Goal: Task Accomplishment & Management: Manage account settings

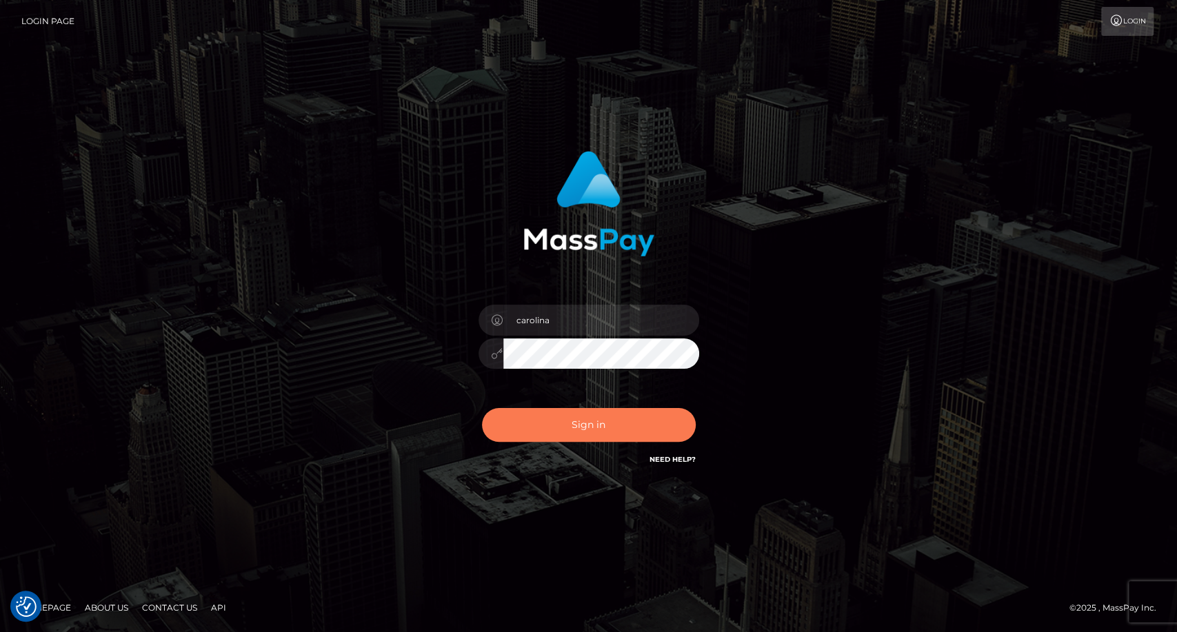
click at [563, 426] on button "Sign in" at bounding box center [589, 425] width 214 height 34
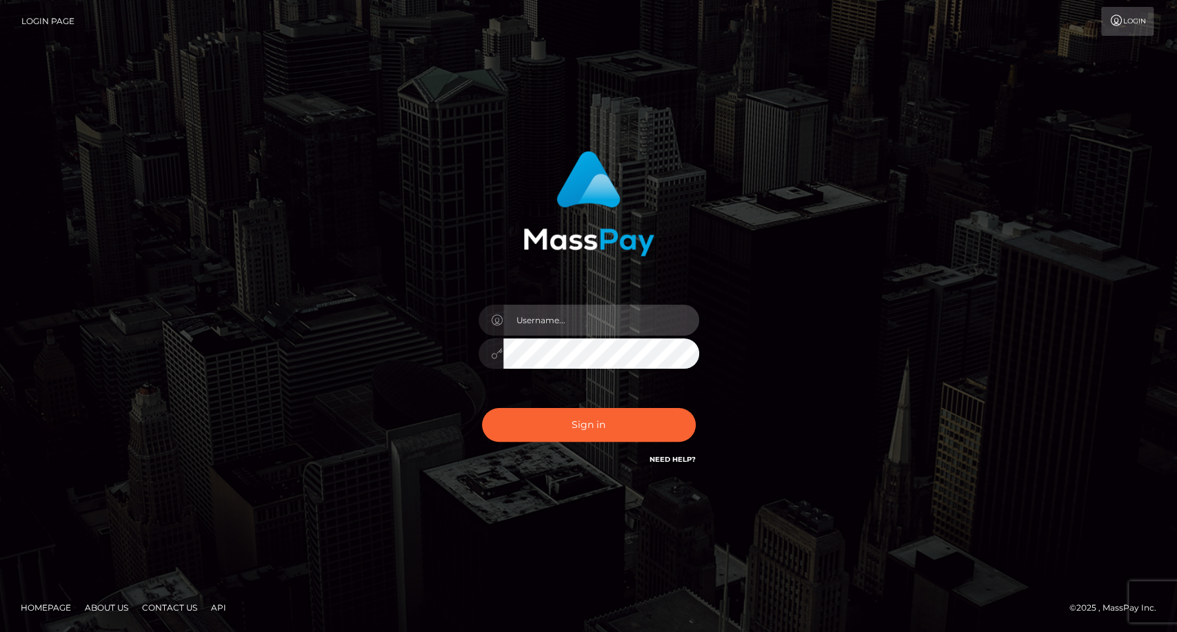
type input "carolina"
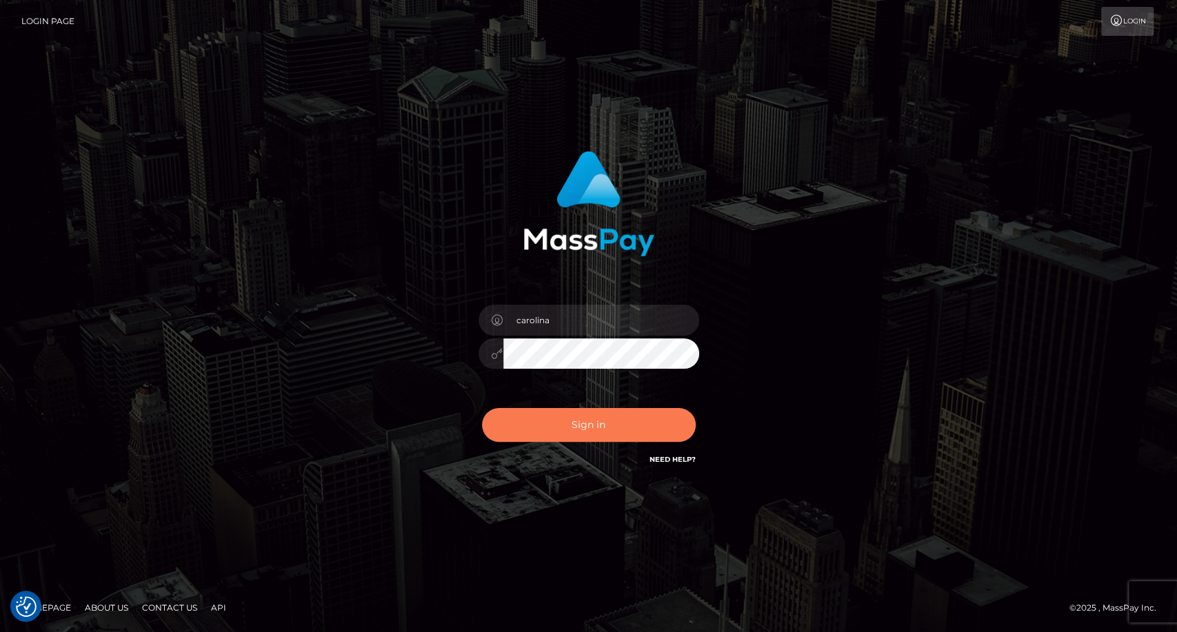
click at [601, 439] on button "Sign in" at bounding box center [589, 425] width 214 height 34
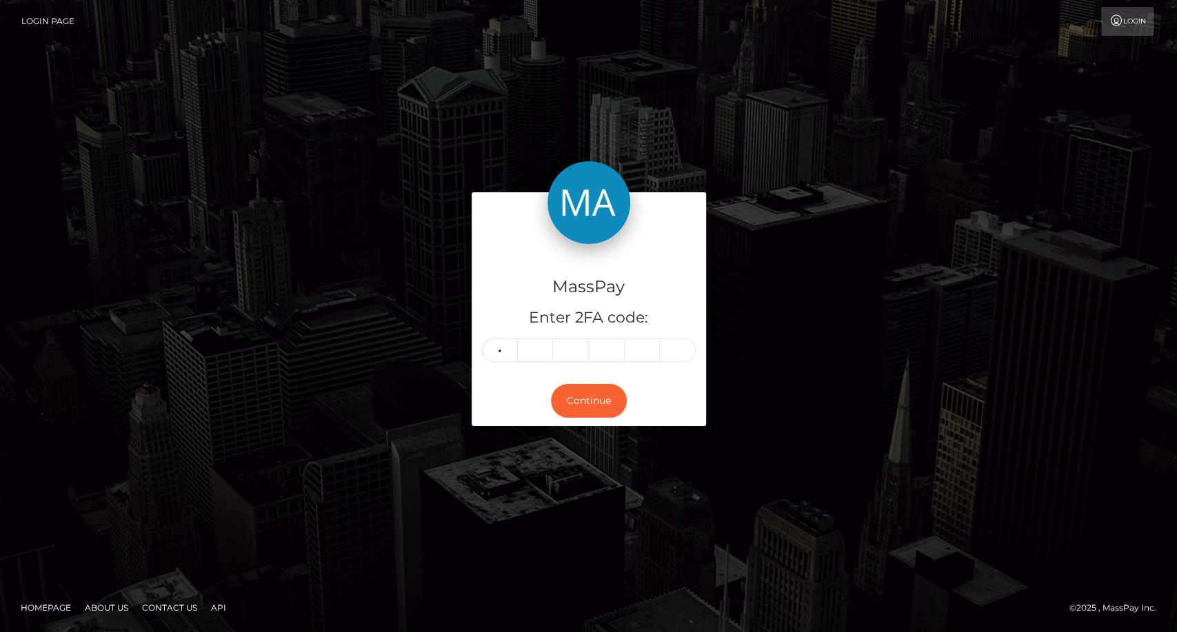
type input "0"
type input "6"
type input "2"
type input "5"
type input "2"
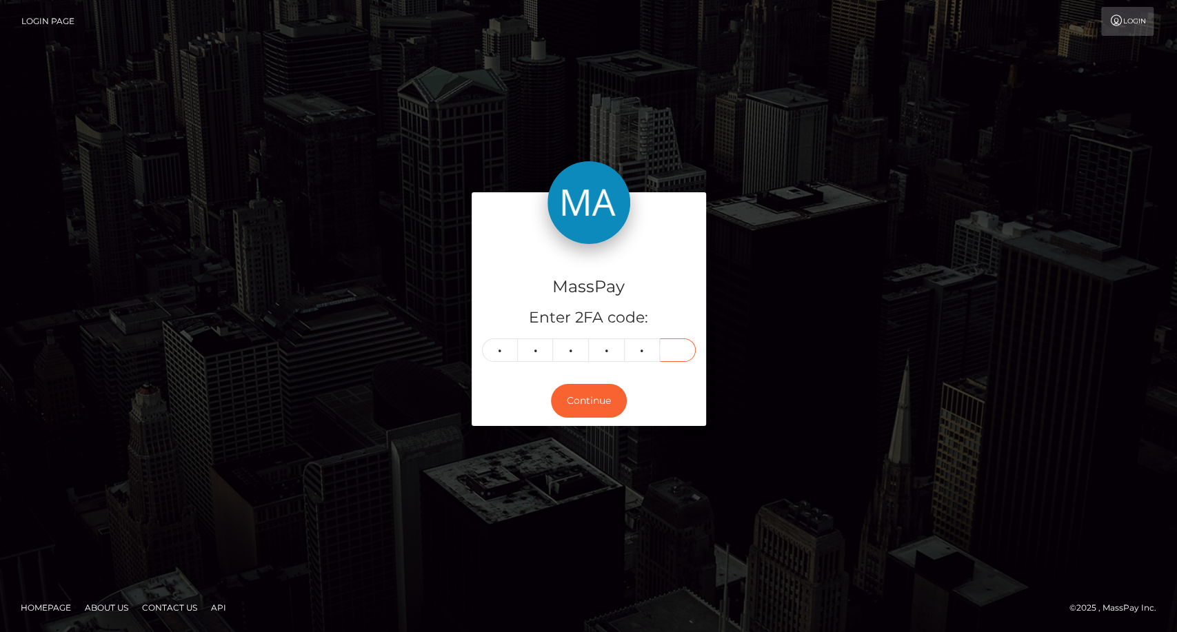
type input "1"
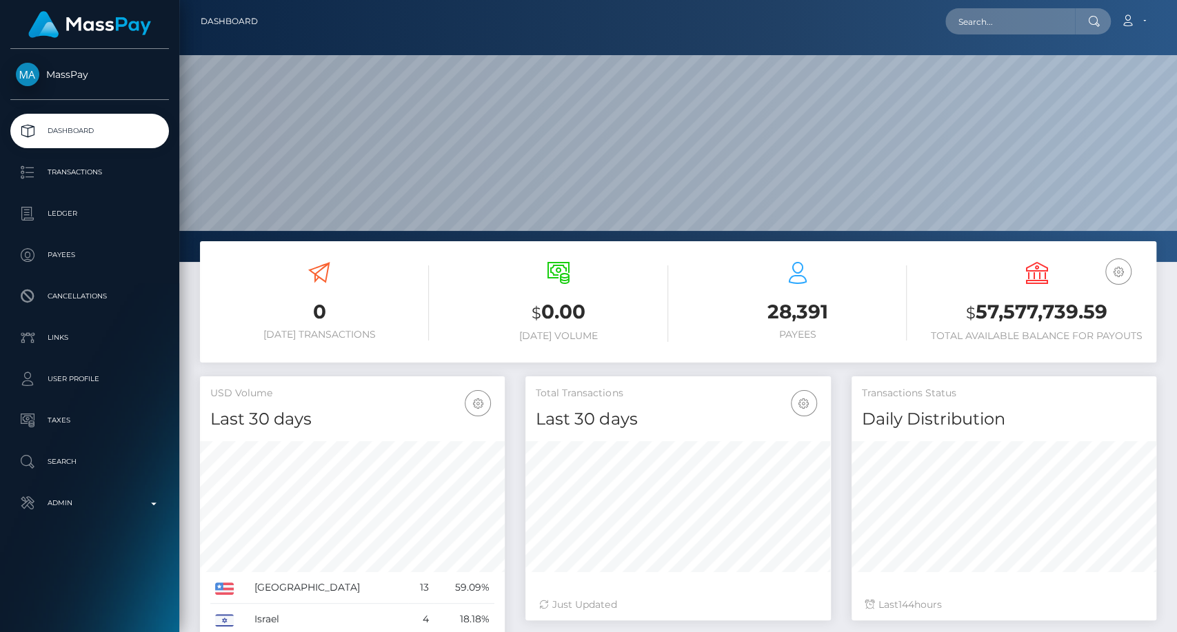
scroll to position [243, 305]
click at [1029, 8] on input "text" at bounding box center [1010, 21] width 130 height 26
paste input "ellieclark.hippo@icloud.com"
click at [1034, 23] on input "ellieclark.hippo@icloud.com" at bounding box center [1010, 21] width 130 height 26
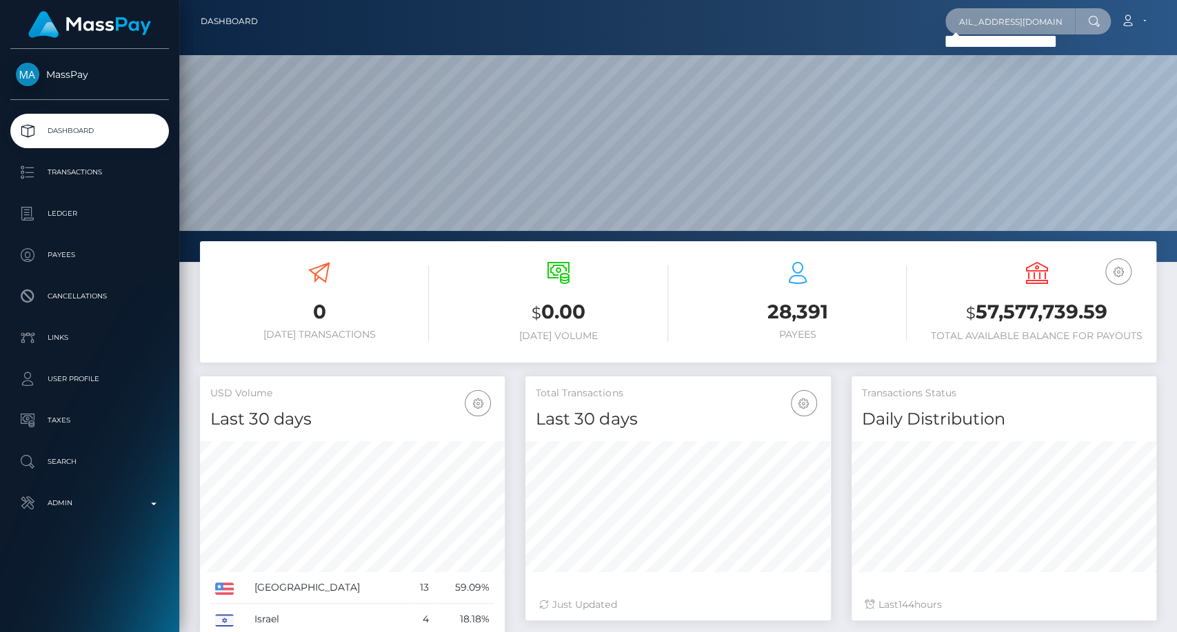
click at [1034, 25] on input "ellieclark.hippo@icloud.com" at bounding box center [1010, 21] width 130 height 26
click at [1034, 26] on input "ellieclark.hippo@icloud.com" at bounding box center [1010, 21] width 130 height 26
type input "ellieclark.hippo@icloud.com"
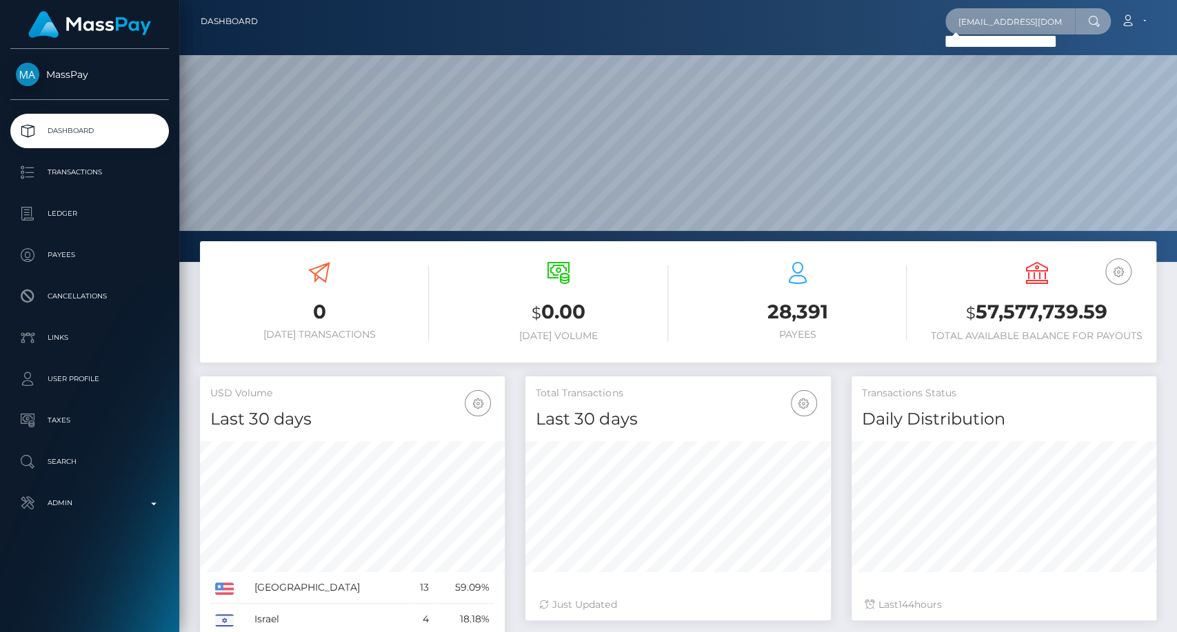
click at [1021, 14] on input "ellieclark.hippo@icloud.com" at bounding box center [1010, 21] width 130 height 26
